Goal: Transaction & Acquisition: Download file/media

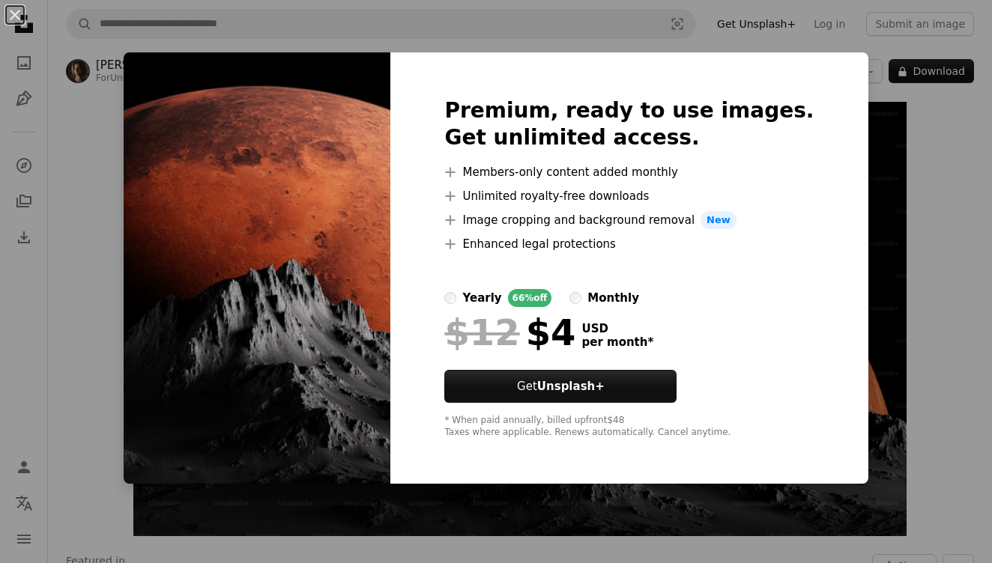
click at [379, 169] on img at bounding box center [257, 268] width 267 height 432
click at [6, 11] on button "An X shape" at bounding box center [15, 15] width 18 height 18
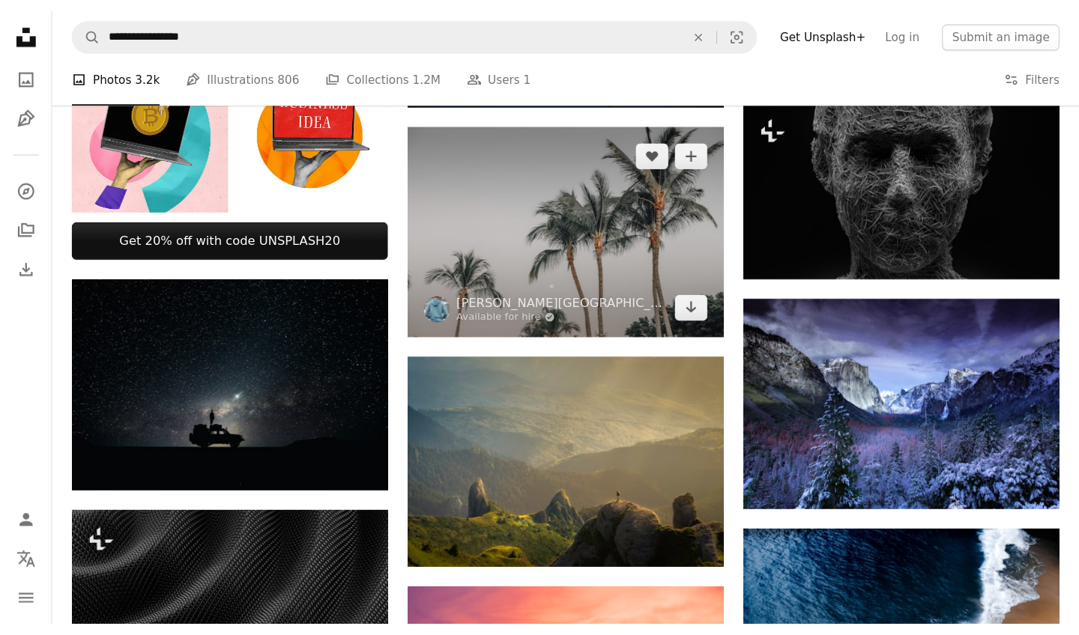
scroll to position [524, 0]
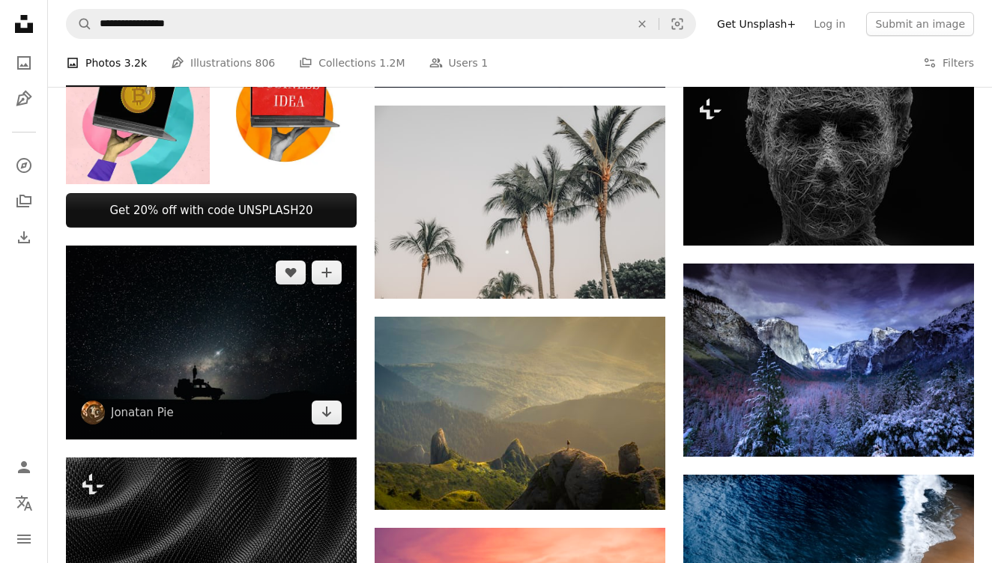
click at [199, 356] on img at bounding box center [211, 343] width 291 height 194
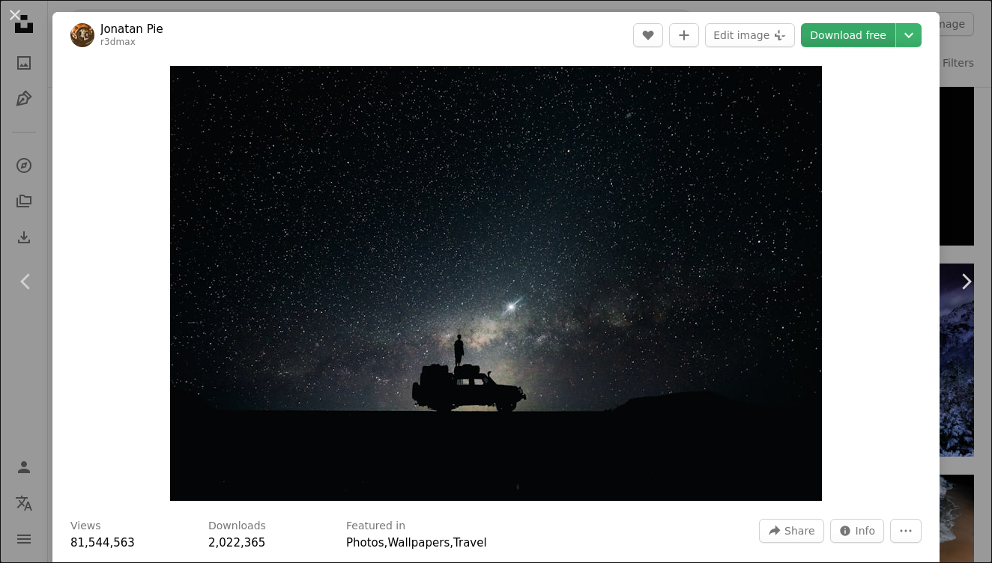
click at [838, 40] on link "Download free" at bounding box center [848, 35] width 94 height 24
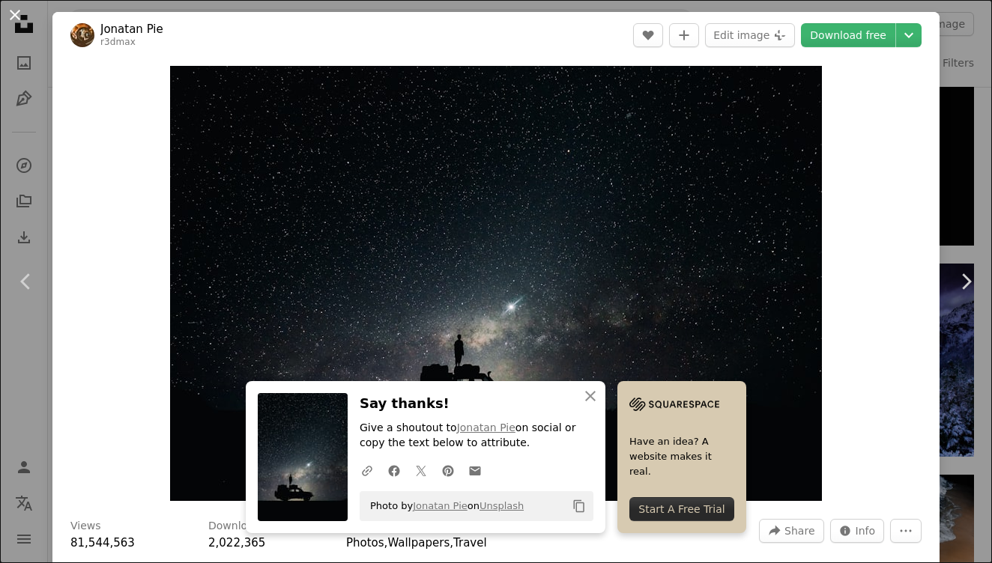
click at [14, 16] on button "An X shape" at bounding box center [15, 15] width 18 height 18
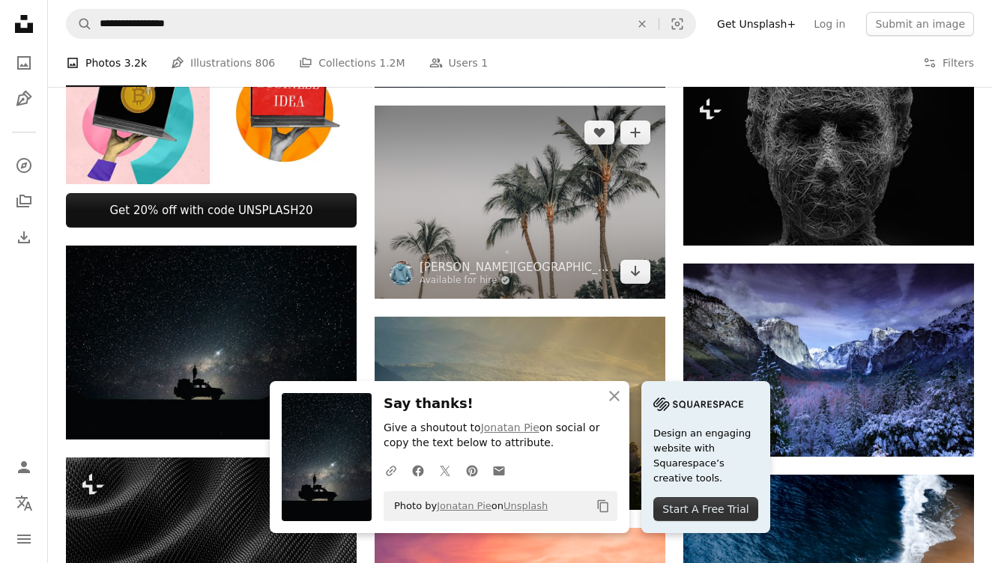
click at [466, 142] on img at bounding box center [520, 202] width 291 height 193
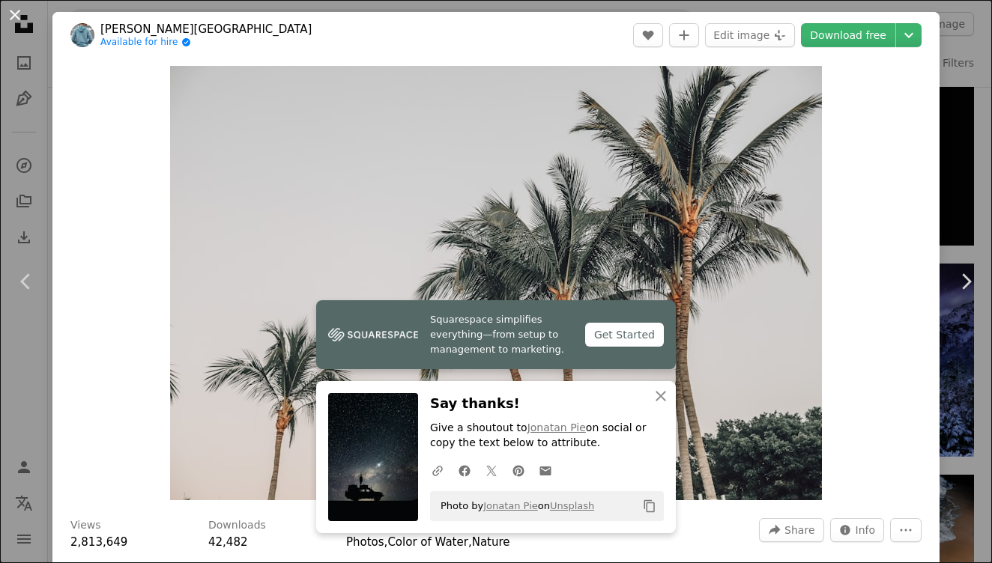
click at [14, 16] on button "An X shape" at bounding box center [15, 15] width 18 height 18
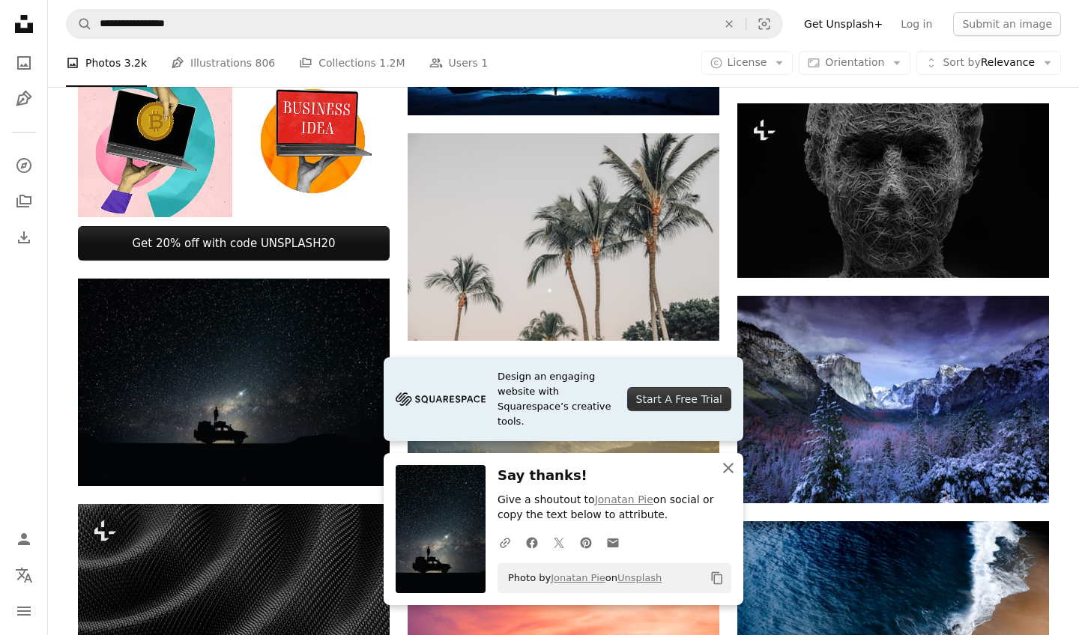
click at [729, 469] on icon "button" at bounding box center [728, 468] width 10 height 10
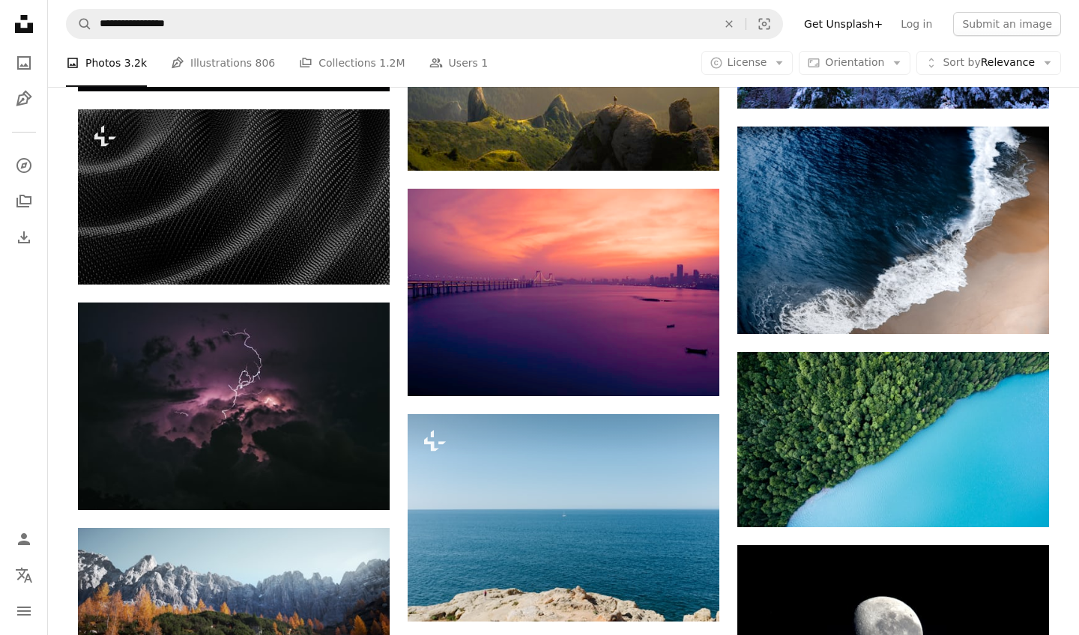
scroll to position [919, 0]
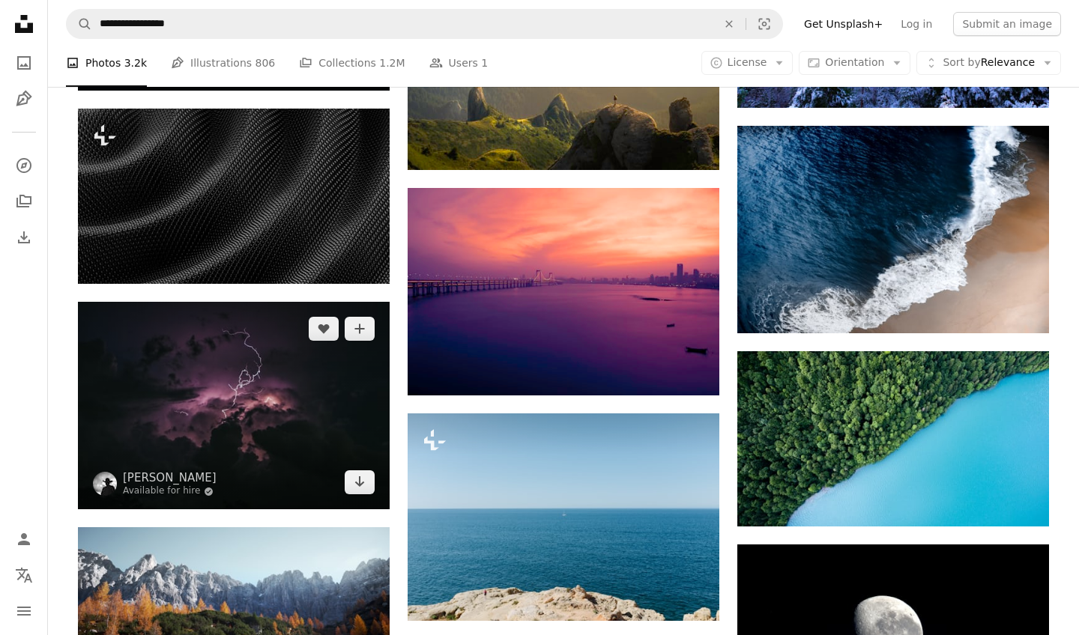
click at [241, 423] on img at bounding box center [234, 406] width 312 height 208
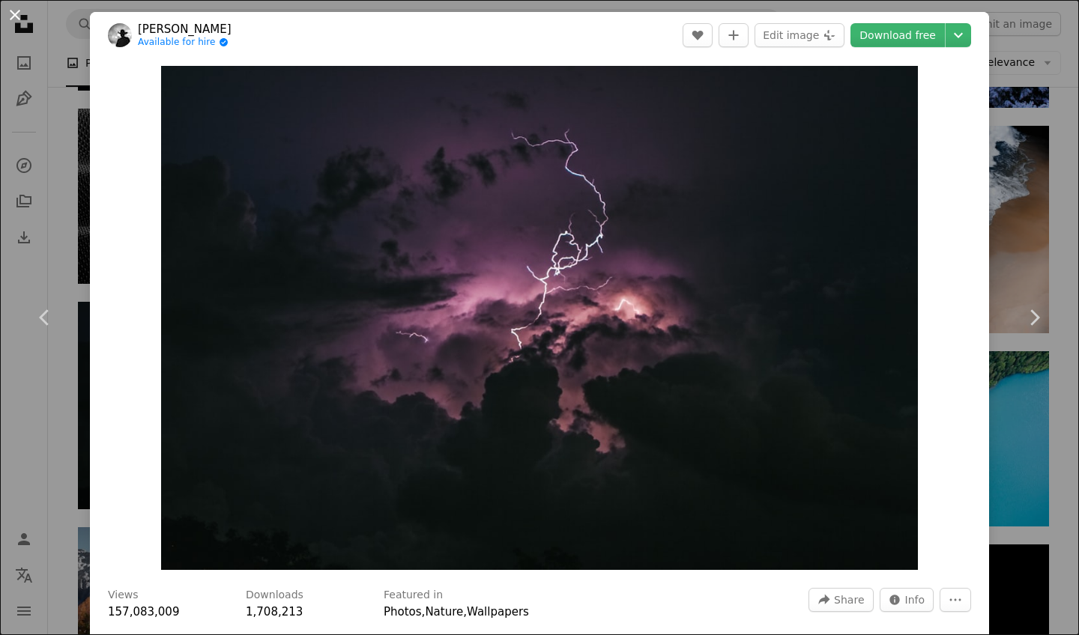
click at [7, 12] on button "An X shape" at bounding box center [15, 15] width 18 height 18
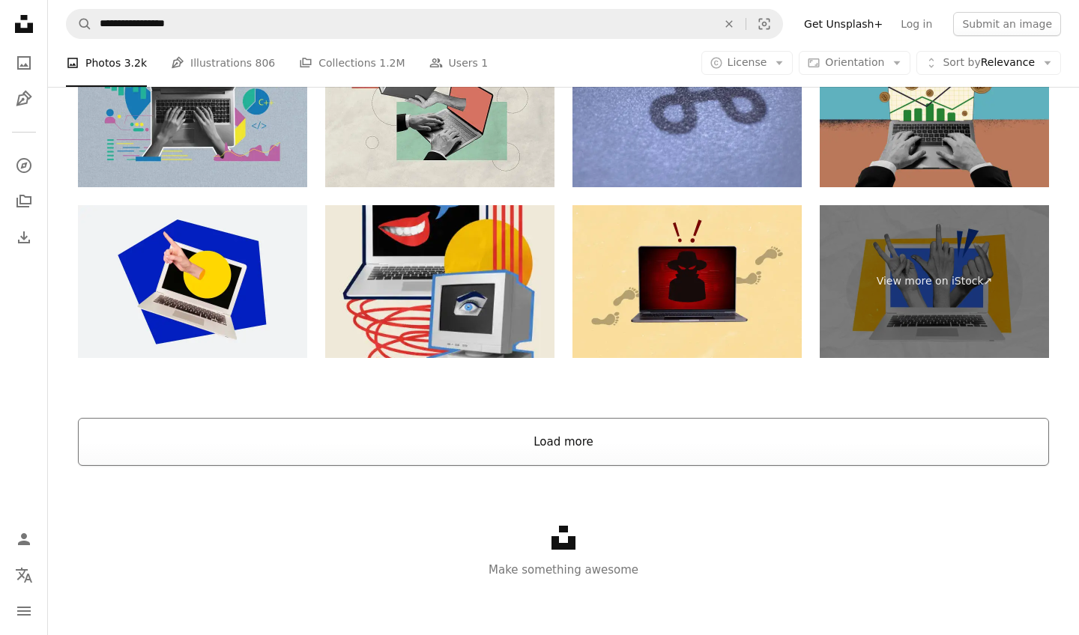
click at [519, 436] on button "Load more" at bounding box center [563, 442] width 971 height 48
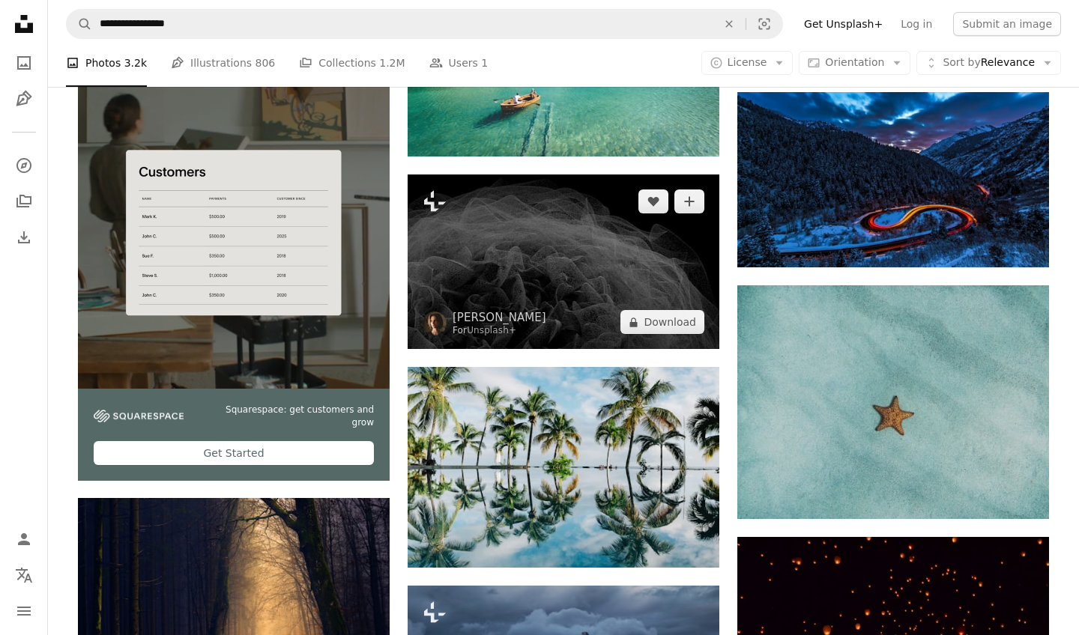
scroll to position [2052, 0]
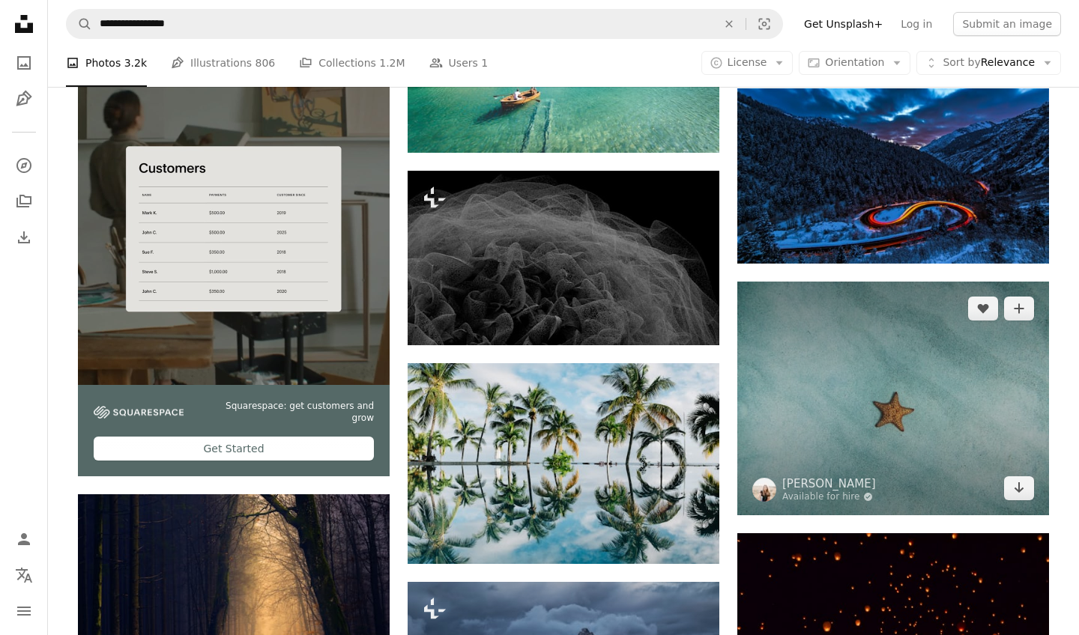
click at [868, 366] on img at bounding box center [893, 399] width 312 height 234
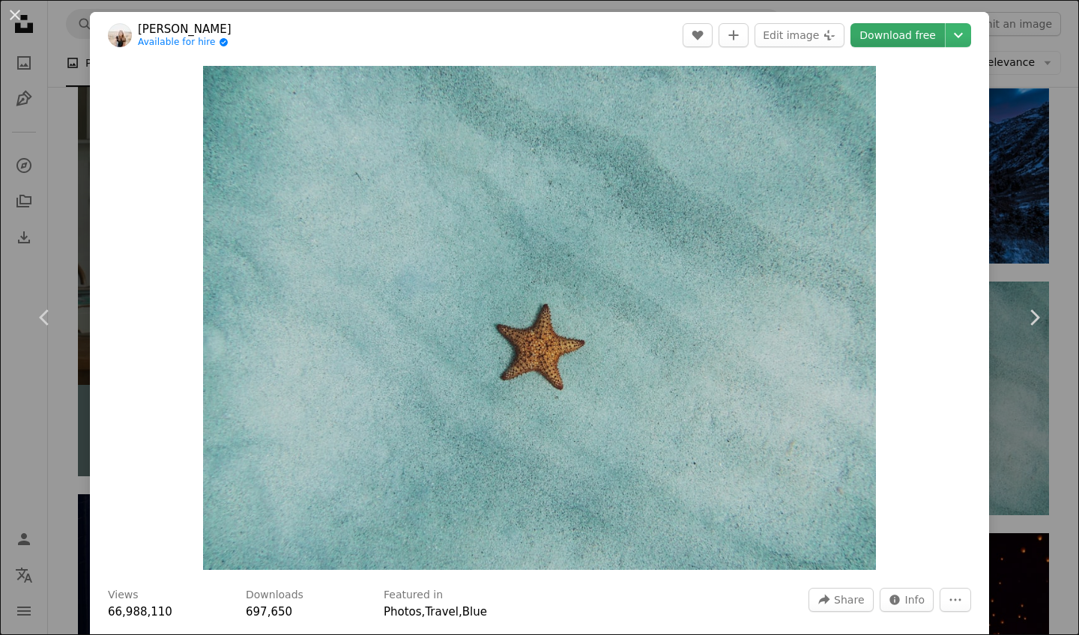
click at [893, 34] on link "Download free" at bounding box center [897, 35] width 94 height 24
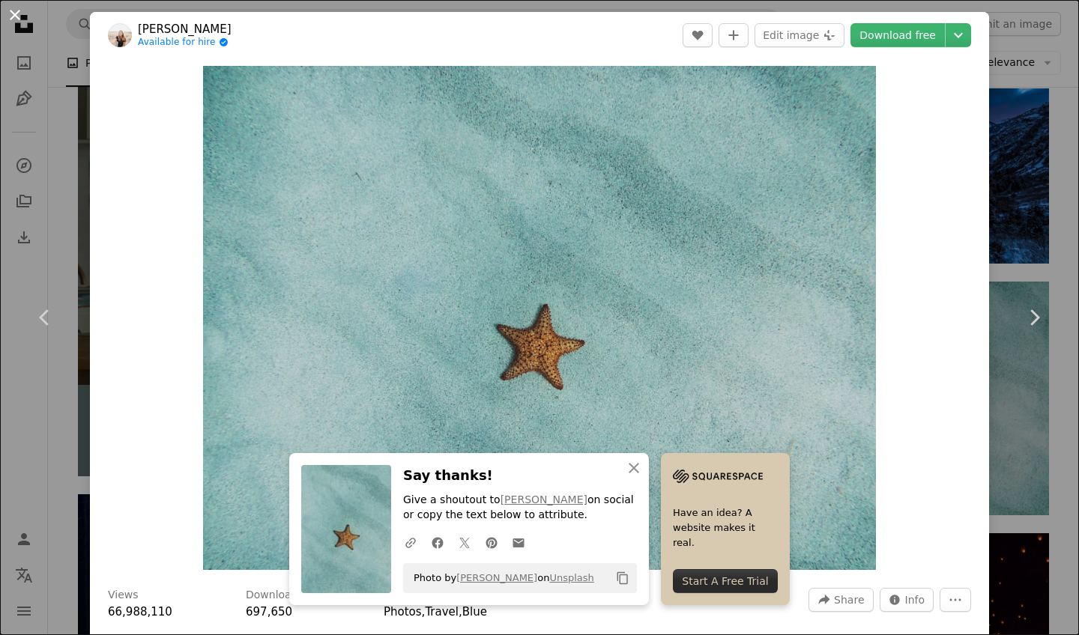
click at [15, 11] on button "An X shape" at bounding box center [15, 15] width 18 height 18
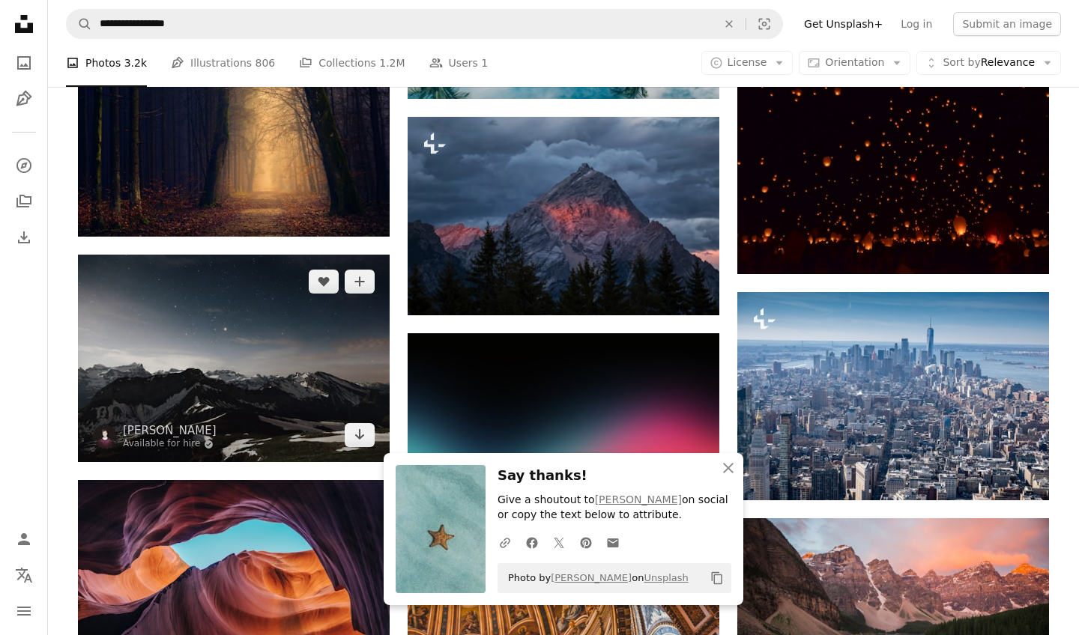
scroll to position [2530, 0]
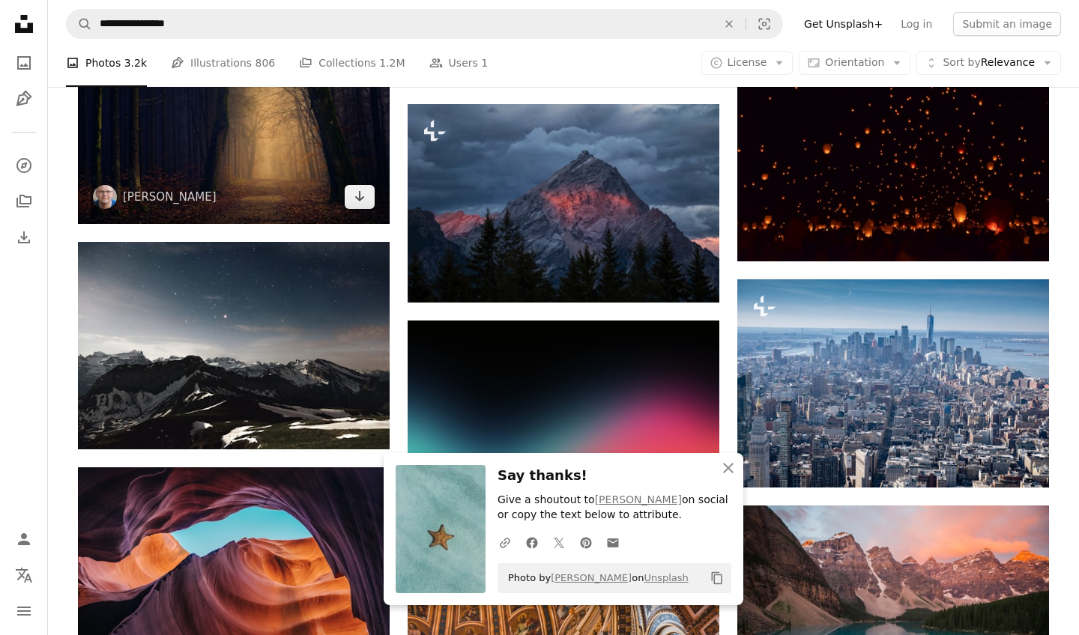
click at [291, 166] on img at bounding box center [234, 120] width 312 height 208
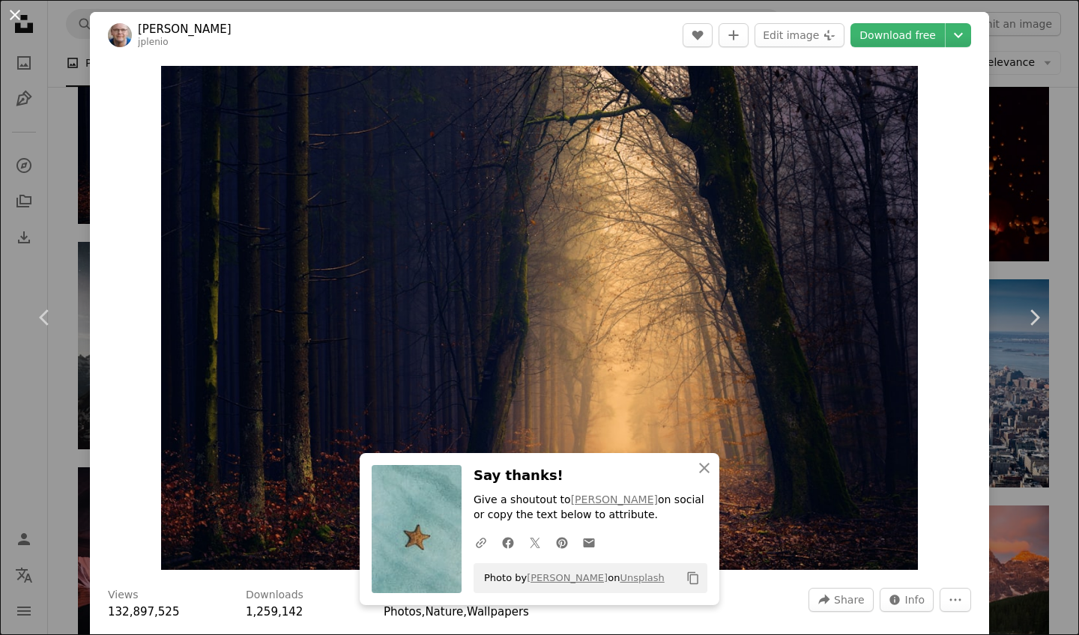
click at [12, 16] on button "An X shape" at bounding box center [15, 15] width 18 height 18
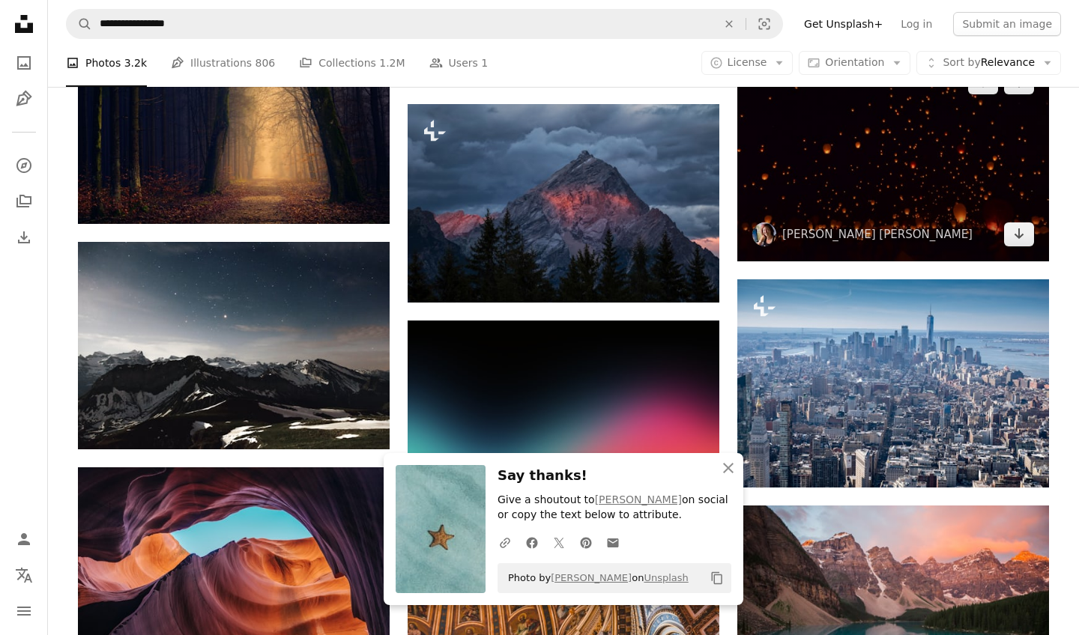
click at [838, 167] on img at bounding box center [893, 158] width 312 height 206
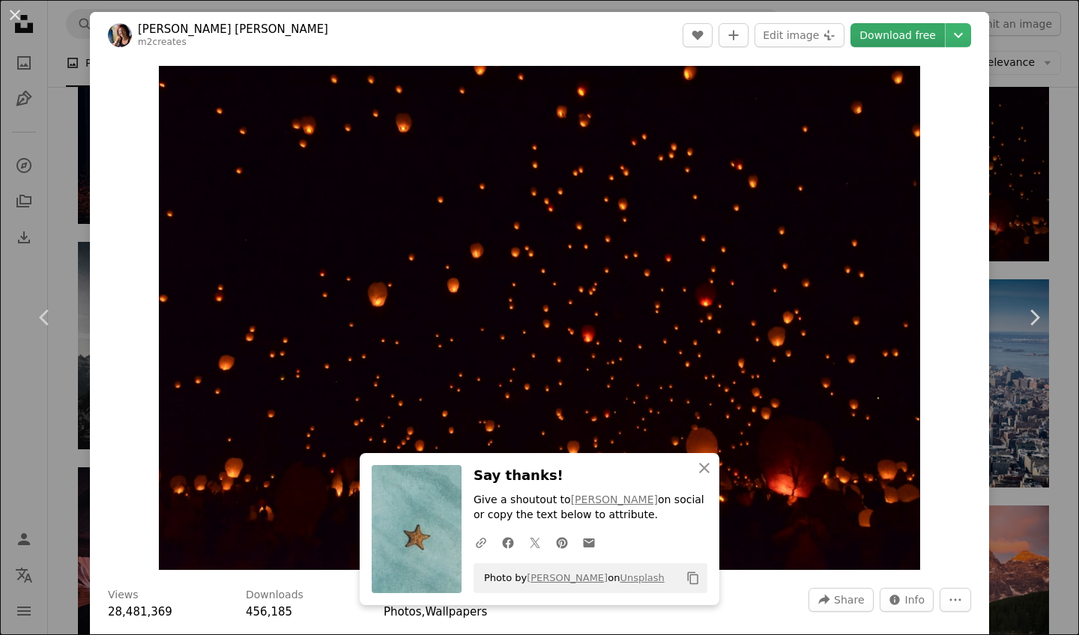
click at [890, 40] on link "Download free" at bounding box center [897, 35] width 94 height 24
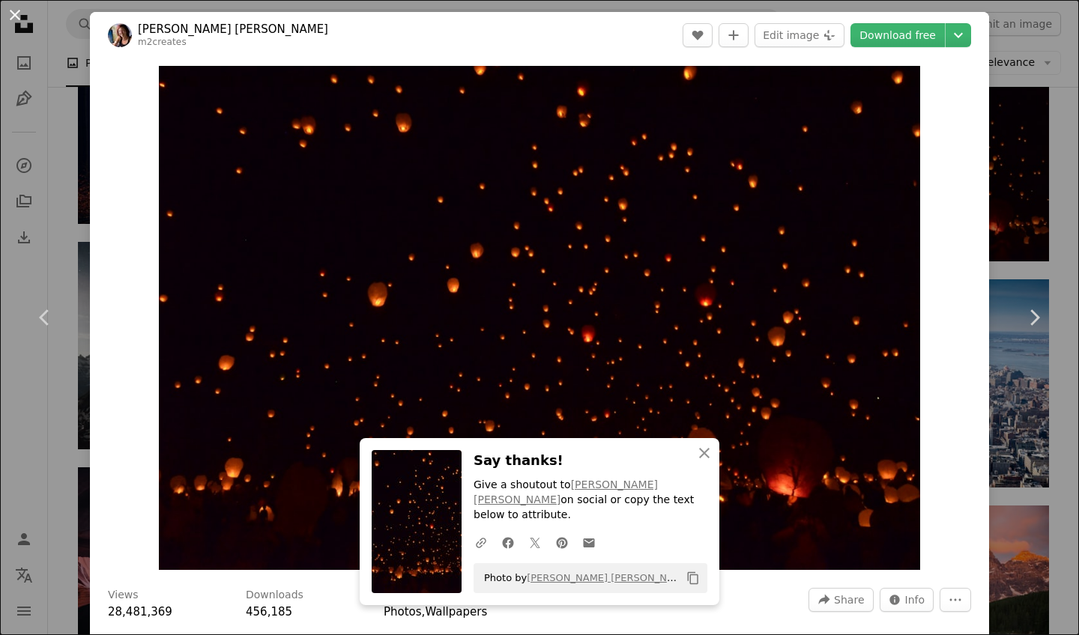
click at [14, 8] on button "An X shape" at bounding box center [15, 15] width 18 height 18
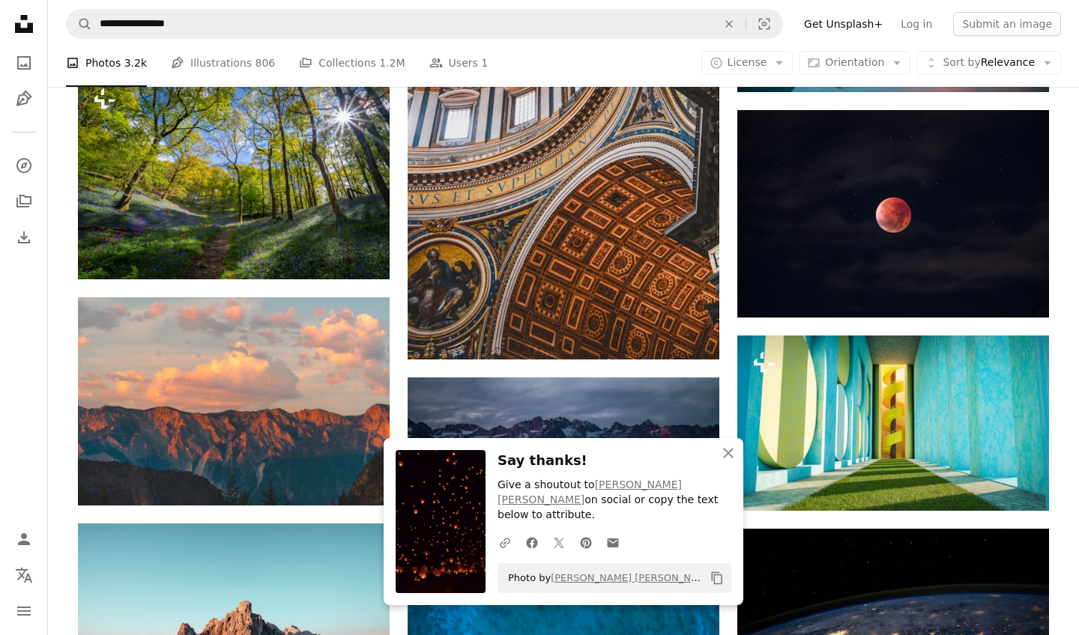
scroll to position [3178, 0]
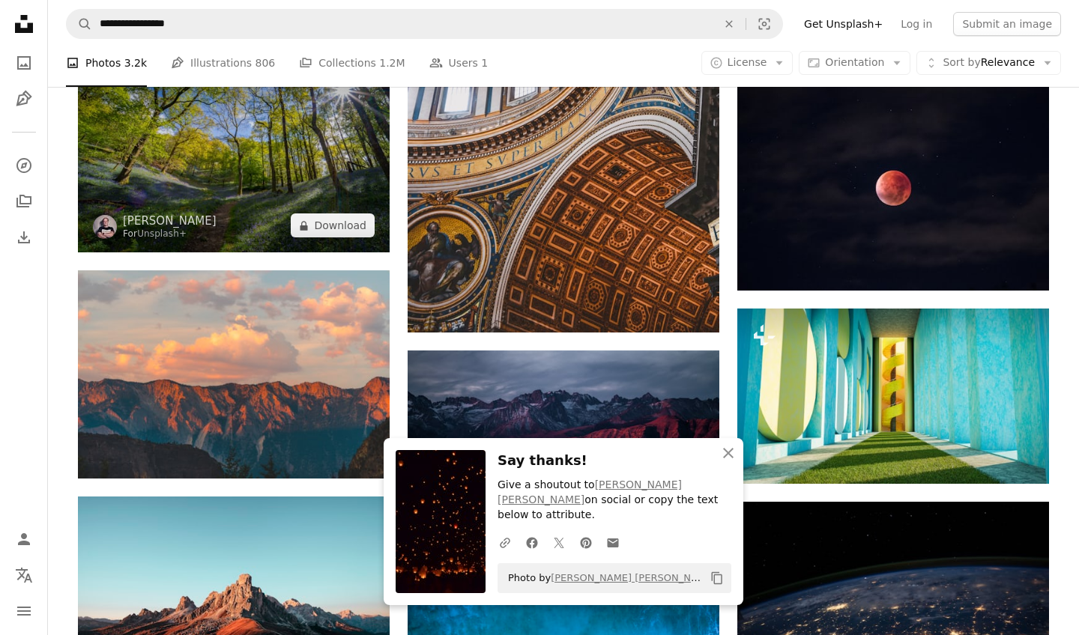
click at [271, 170] on img at bounding box center [234, 149] width 312 height 208
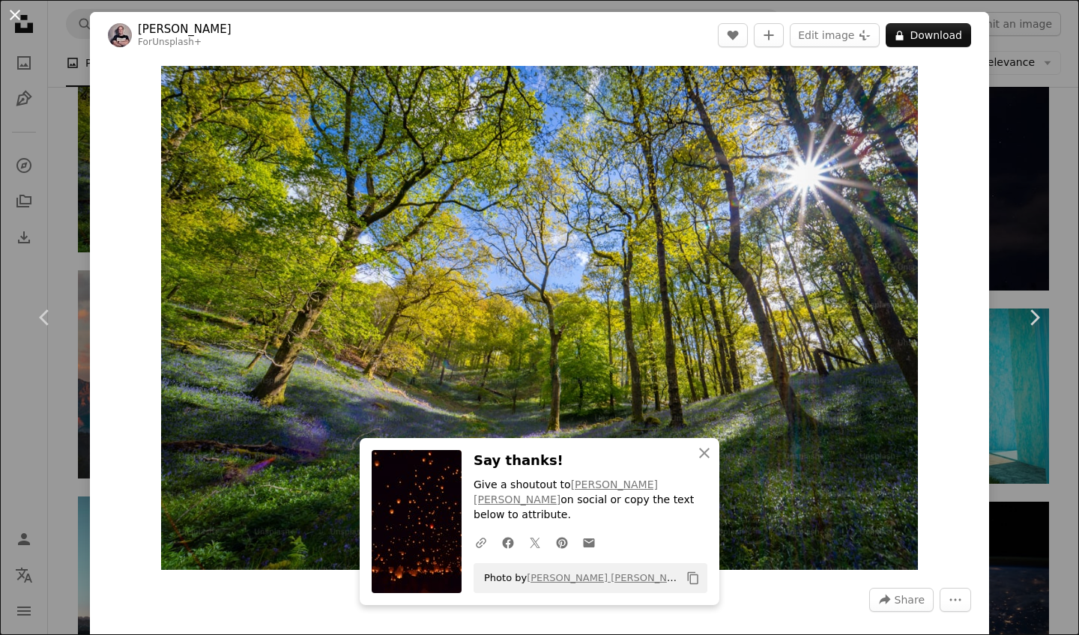
click at [13, 16] on button "An X shape" at bounding box center [15, 15] width 18 height 18
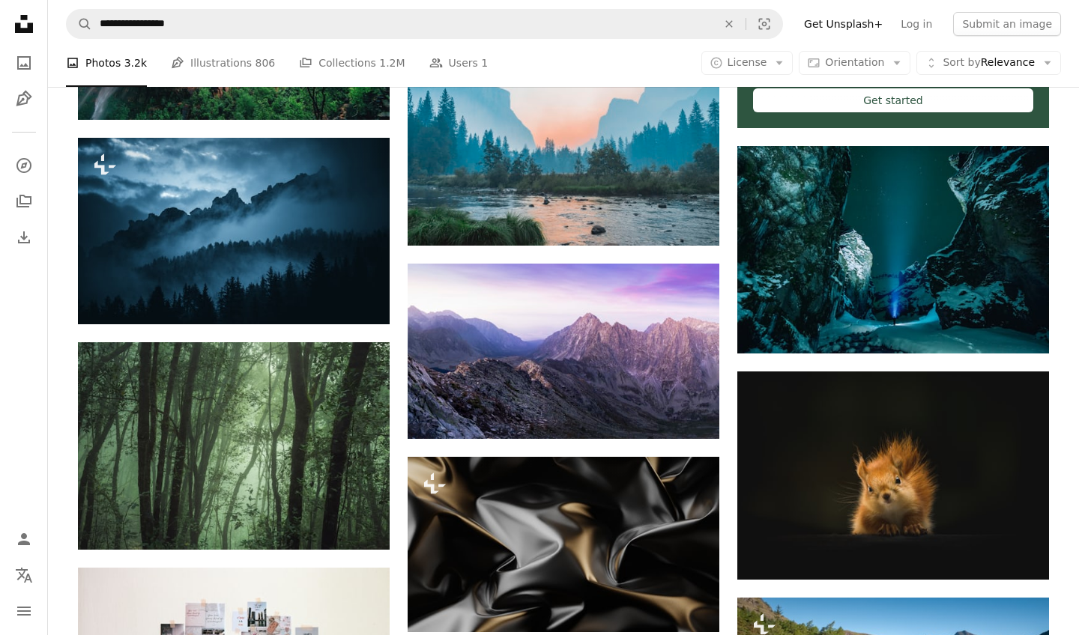
scroll to position [4183, 0]
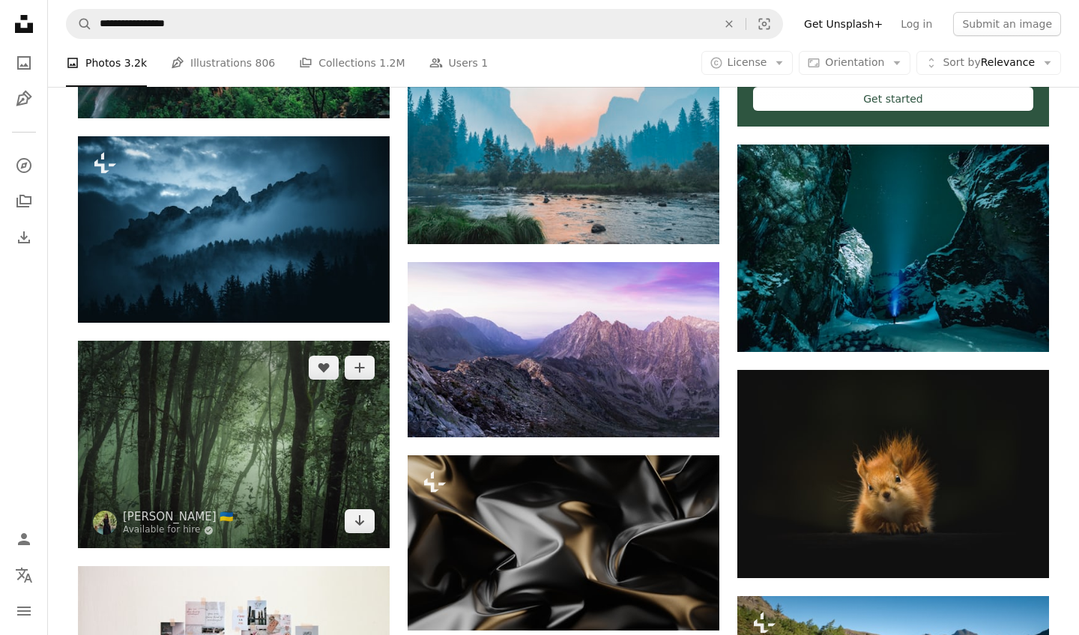
click at [261, 369] on img at bounding box center [234, 445] width 312 height 208
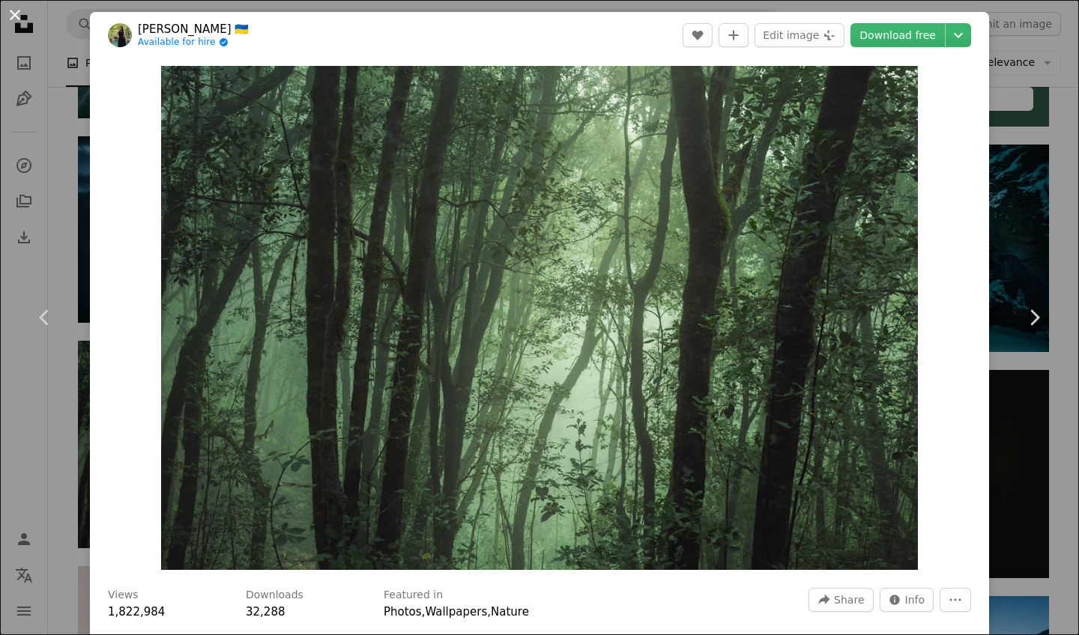
click at [18, 16] on button "An X shape" at bounding box center [15, 15] width 18 height 18
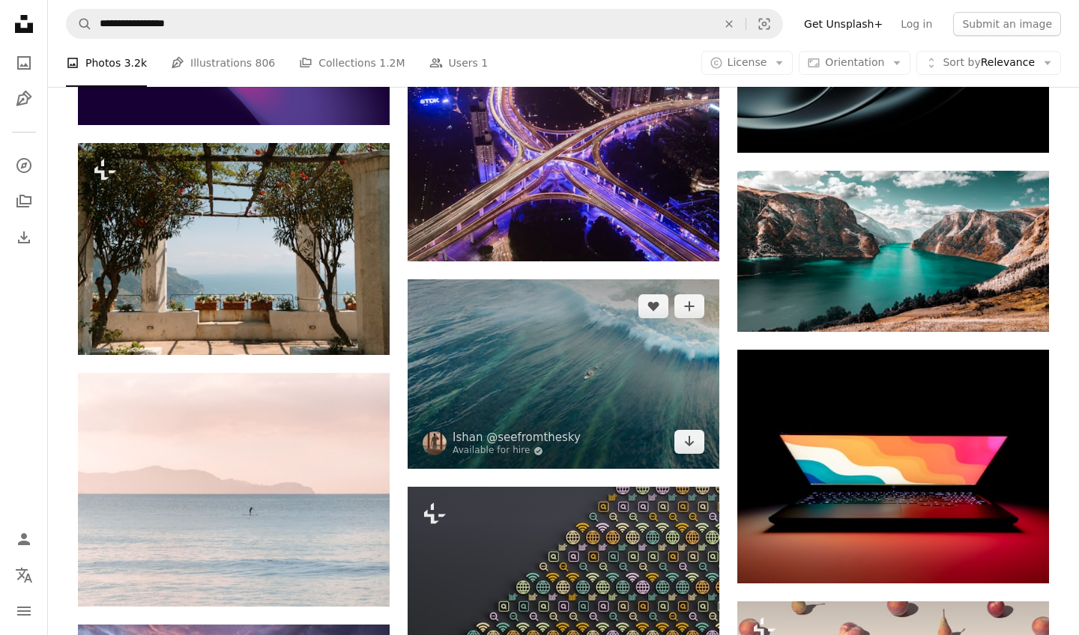
scroll to position [17923, 0]
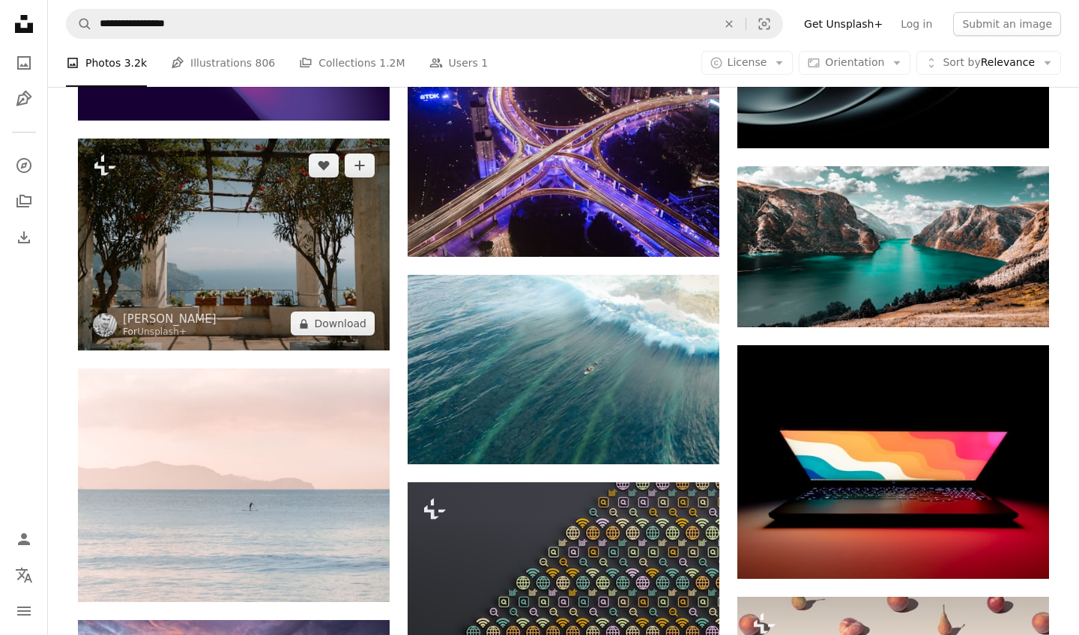
click at [204, 258] on img at bounding box center [234, 245] width 312 height 212
click at [172, 211] on img at bounding box center [234, 245] width 312 height 212
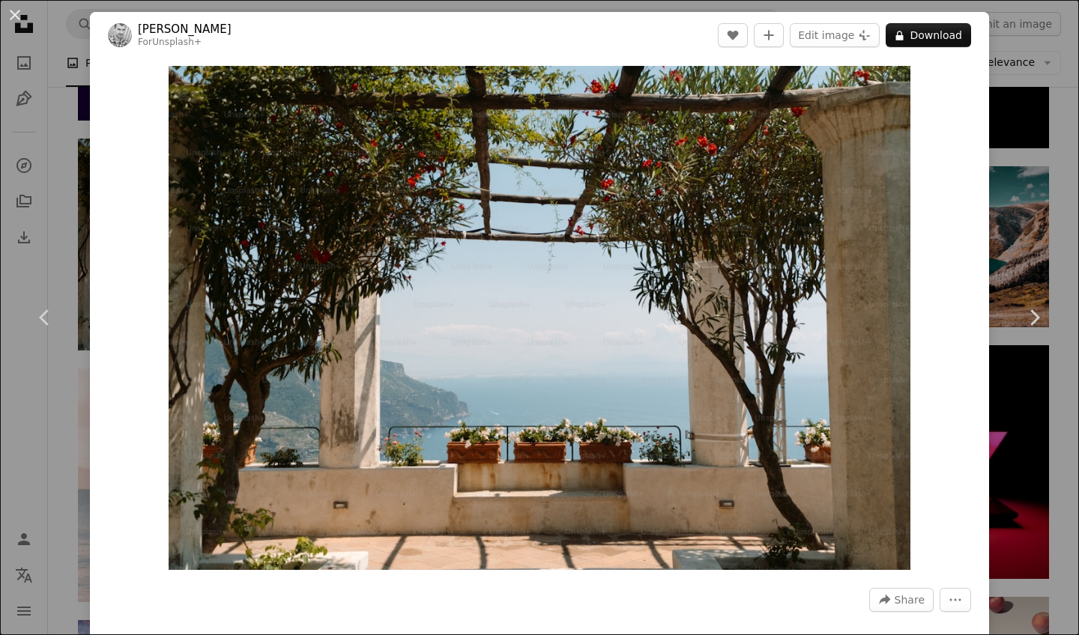
click at [16, 17] on button "An X shape" at bounding box center [15, 15] width 18 height 18
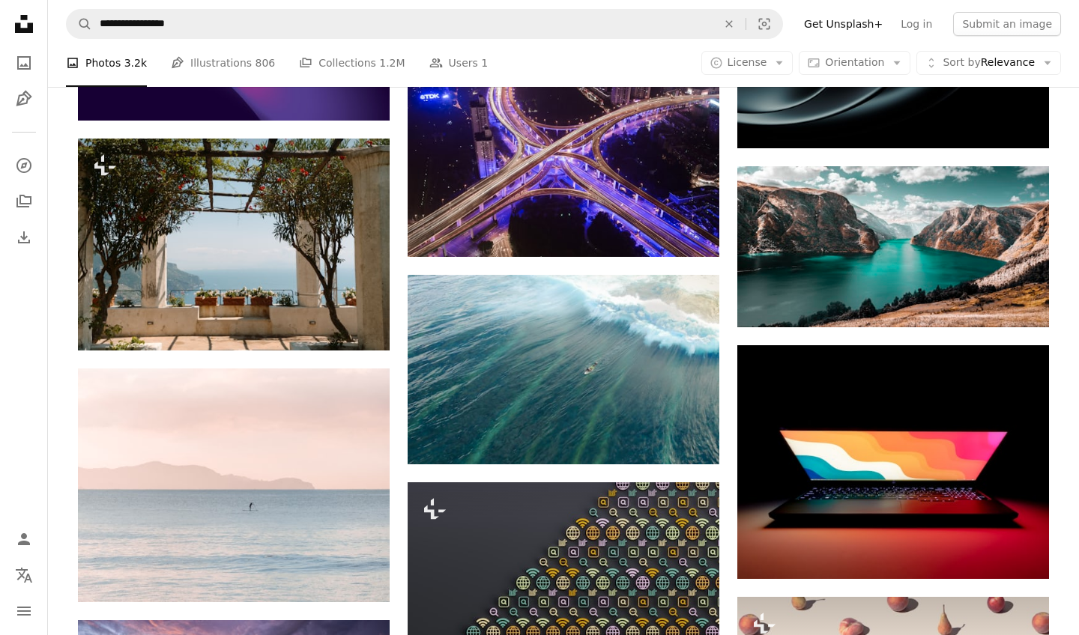
click at [12, 10] on icon "Unsplash logo Unsplash Home" at bounding box center [24, 24] width 30 height 30
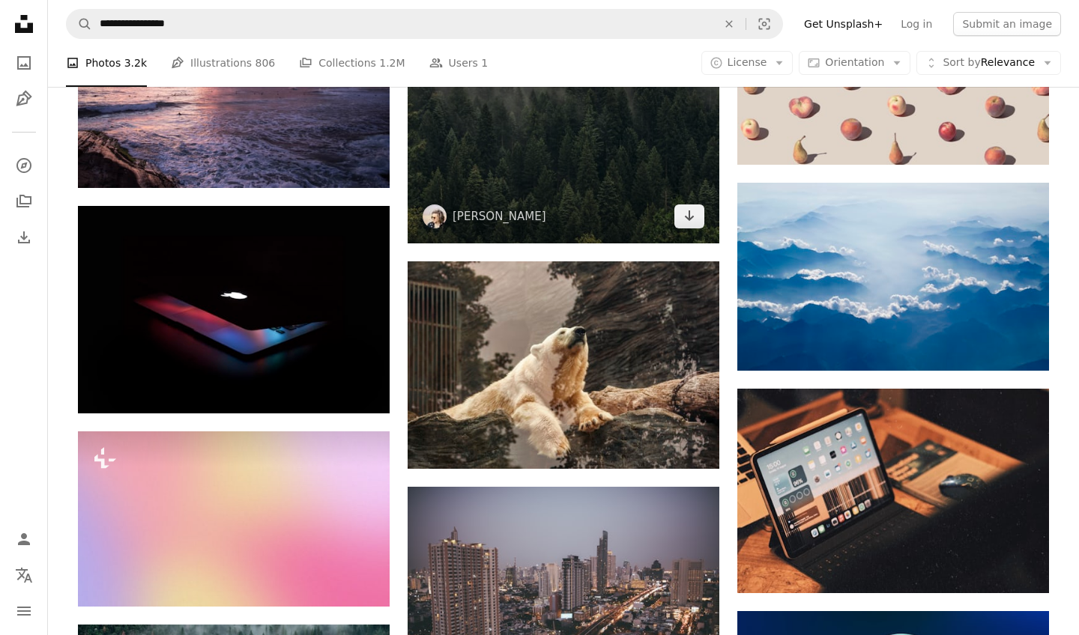
click at [582, 198] on img at bounding box center [564, 140] width 312 height 208
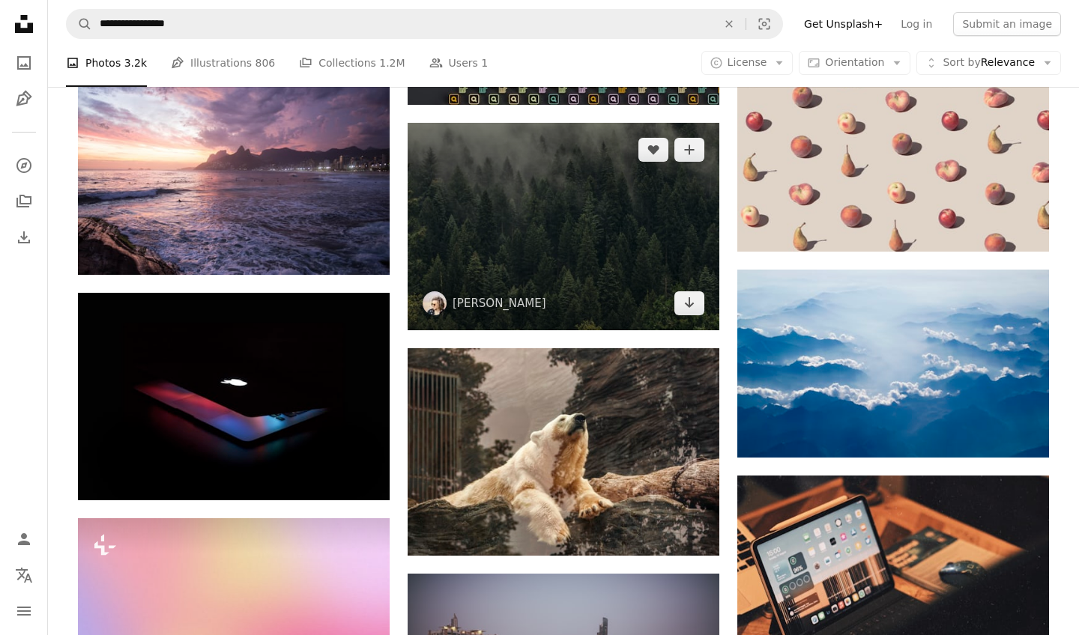
scroll to position [18475, 0]
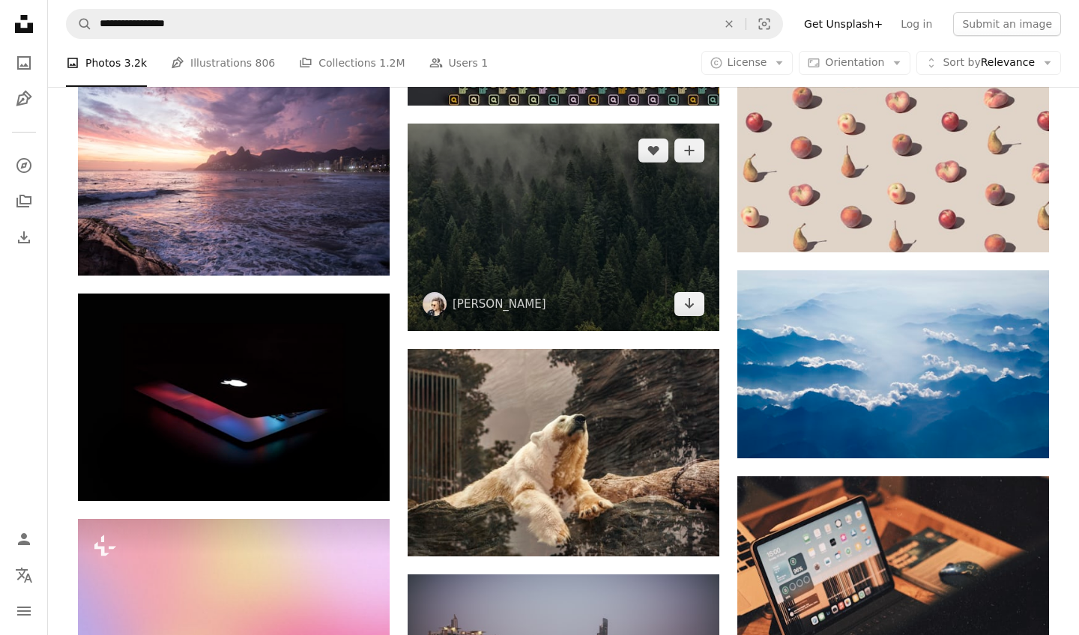
click at [604, 201] on img at bounding box center [564, 228] width 312 height 208
click at [560, 196] on img at bounding box center [564, 228] width 312 height 208
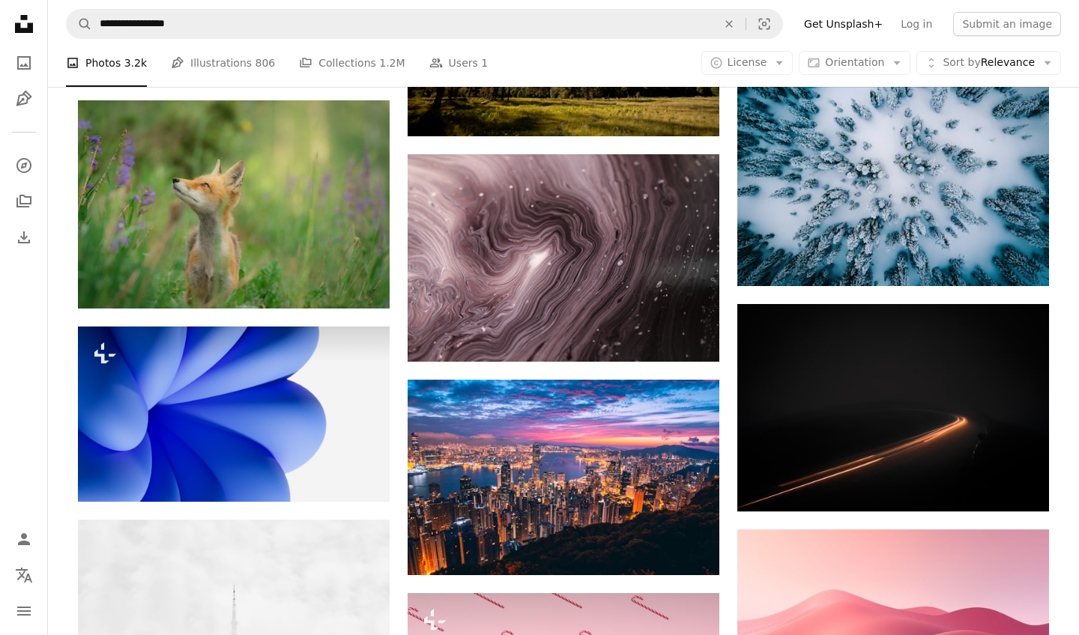
scroll to position [19009, 0]
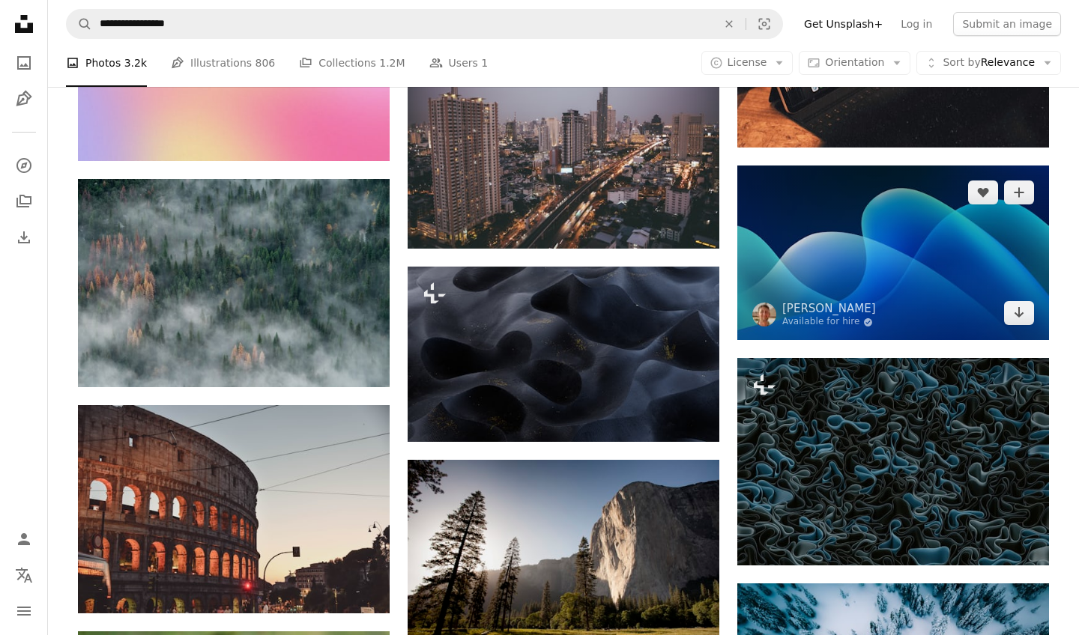
click at [793, 256] on img at bounding box center [893, 253] width 312 height 175
click at [991, 303] on icon "Arrow pointing down" at bounding box center [1019, 312] width 12 height 18
